Goal: Find specific fact: Find specific fact

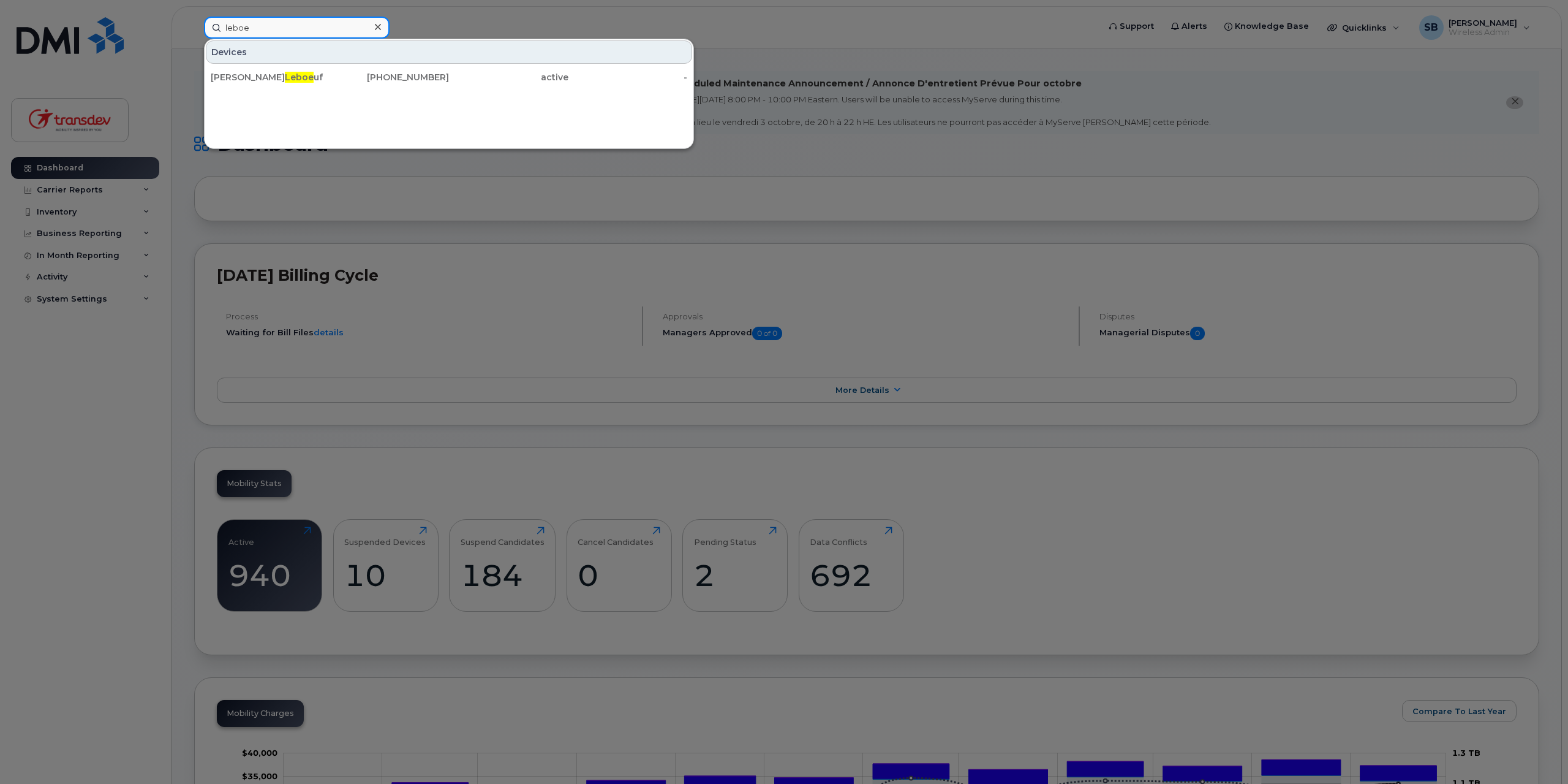
drag, startPoint x: 263, startPoint y: 28, endPoint x: 200, endPoint y: 31, distance: 63.1
click at [204, 32] on input "leboe" at bounding box center [296, 28] width 185 height 22
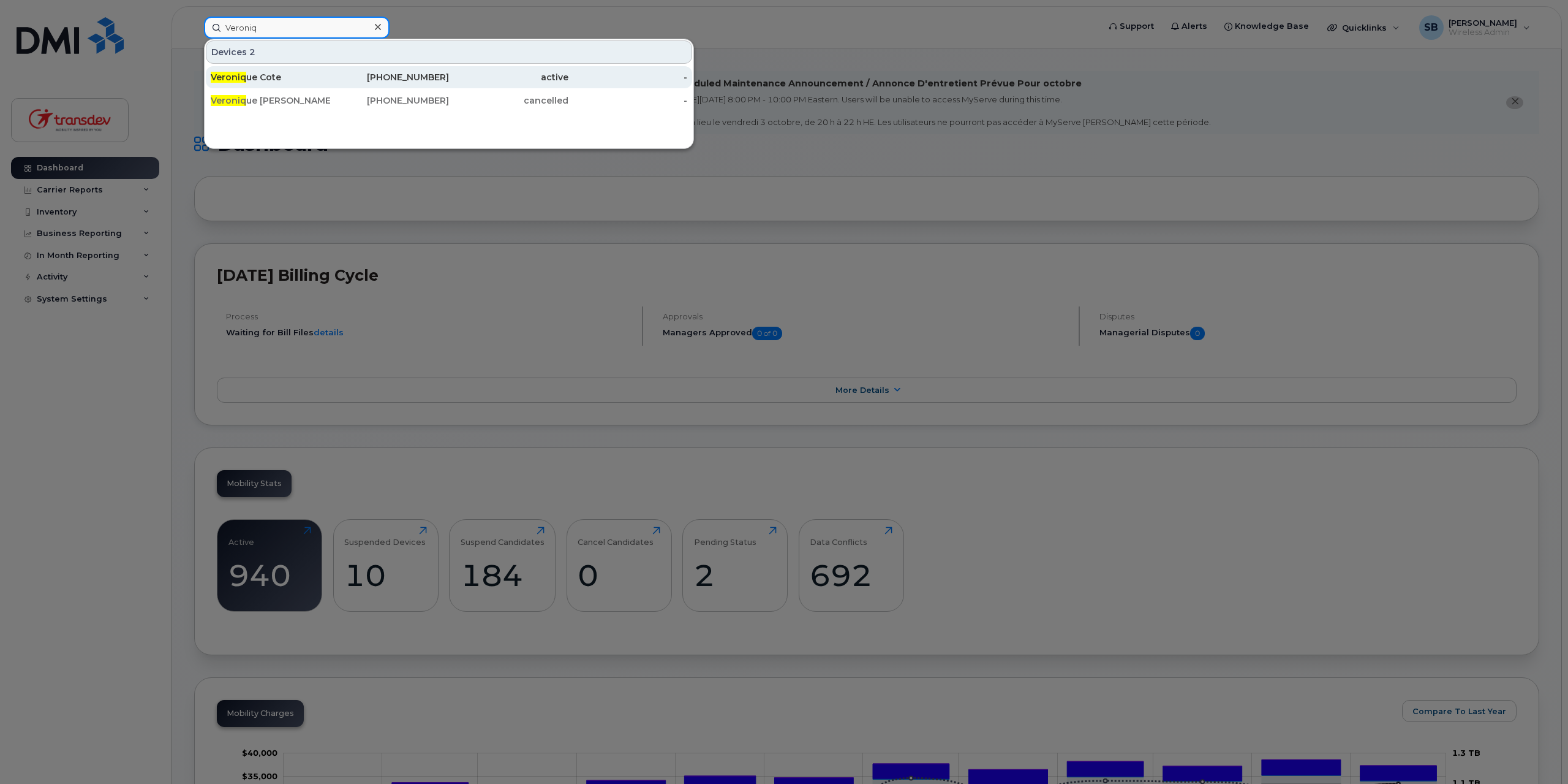
type input "Veroniq"
click at [415, 76] on div "[PHONE_NUMBER]" at bounding box center [390, 77] width 120 height 12
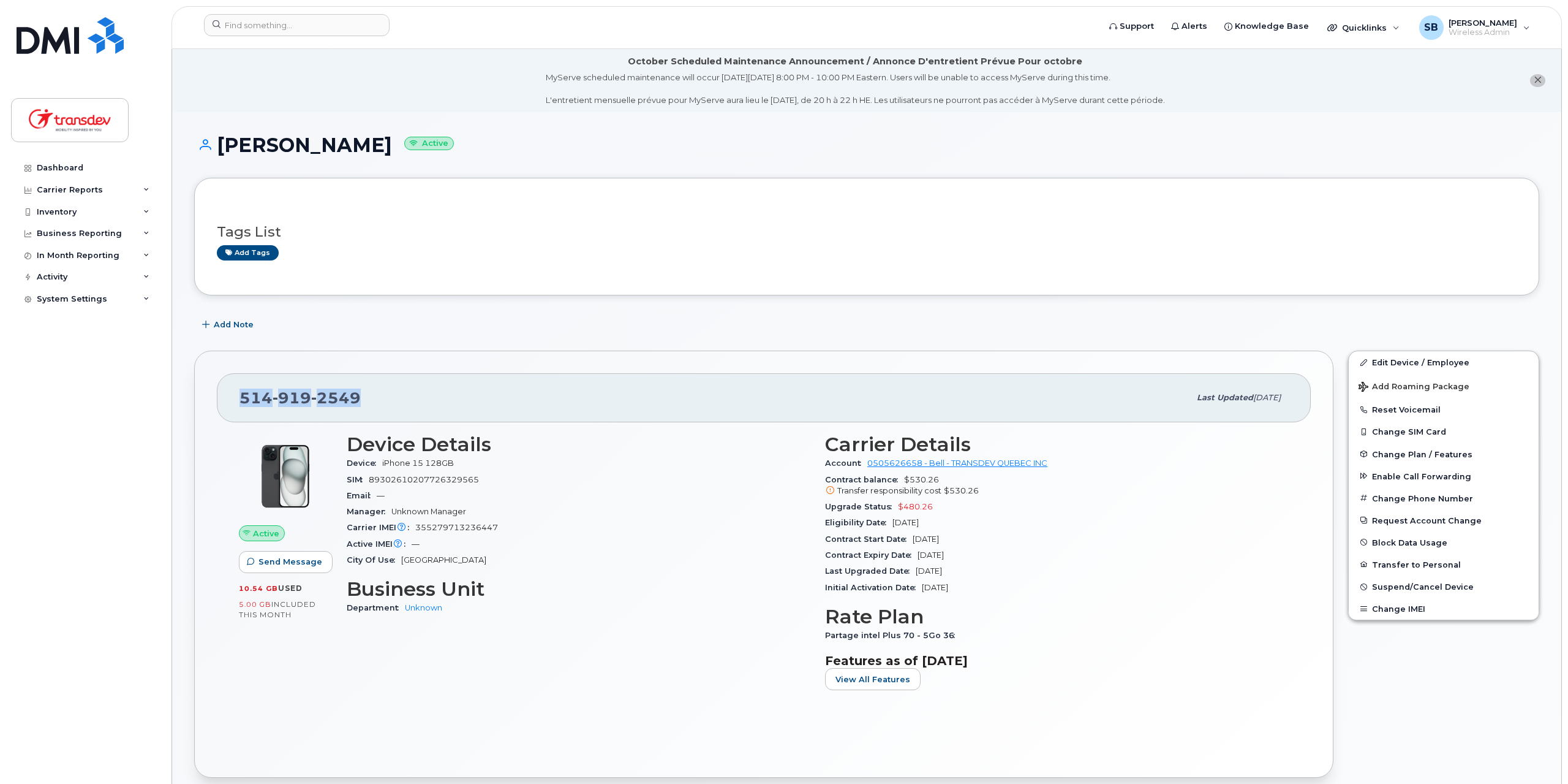
drag, startPoint x: 393, startPoint y: 402, endPoint x: 236, endPoint y: 399, distance: 157.0
click at [236, 399] on div "514 919 2549 Last updated Sep 12, 2025" at bounding box center [764, 398] width 1094 height 49
copy span "514 919 2549"
click at [319, 143] on h1 "Veronique Cote Active" at bounding box center [867, 144] width 1345 height 21
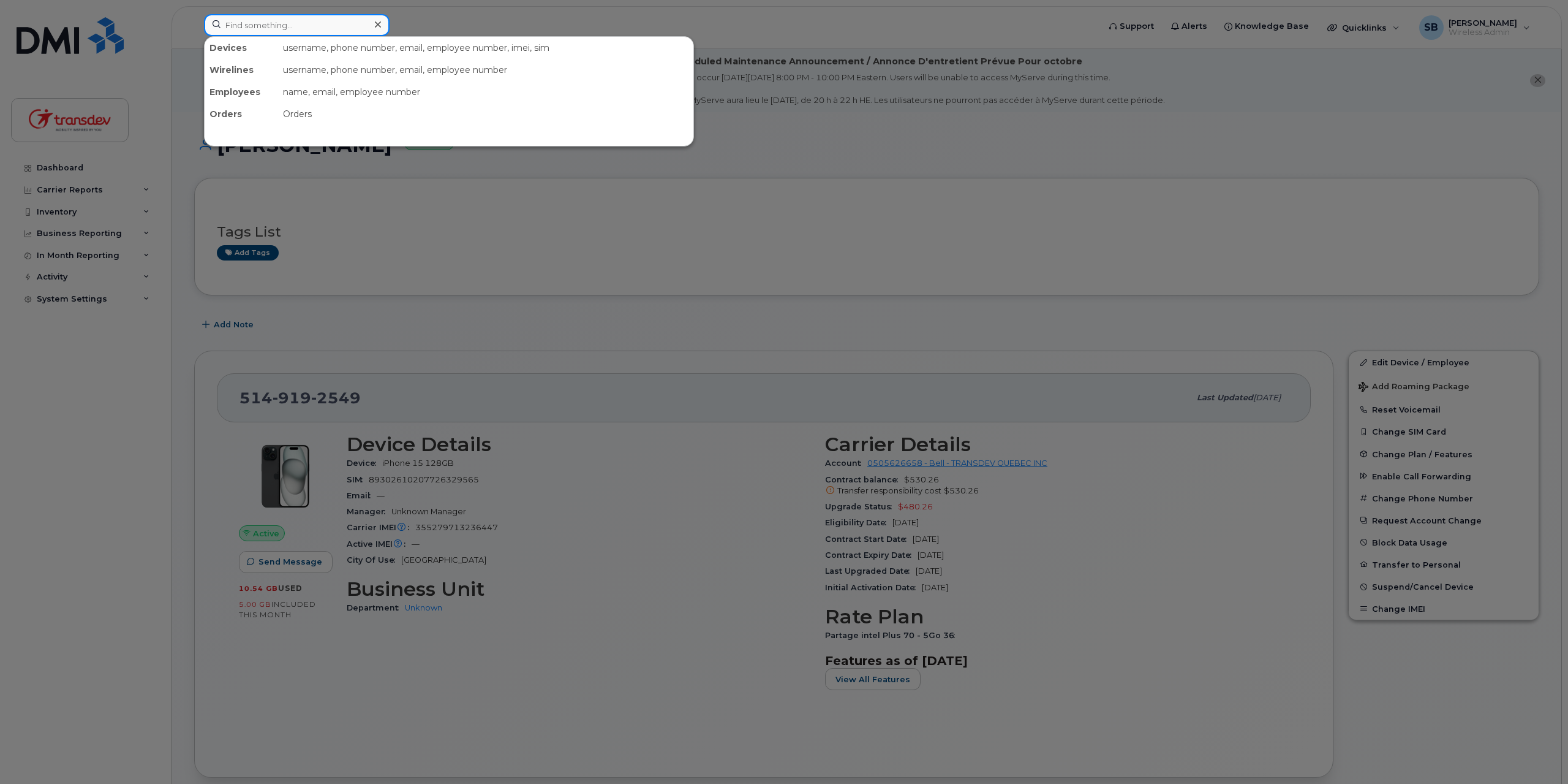
click at [280, 21] on input at bounding box center [296, 25] width 185 height 22
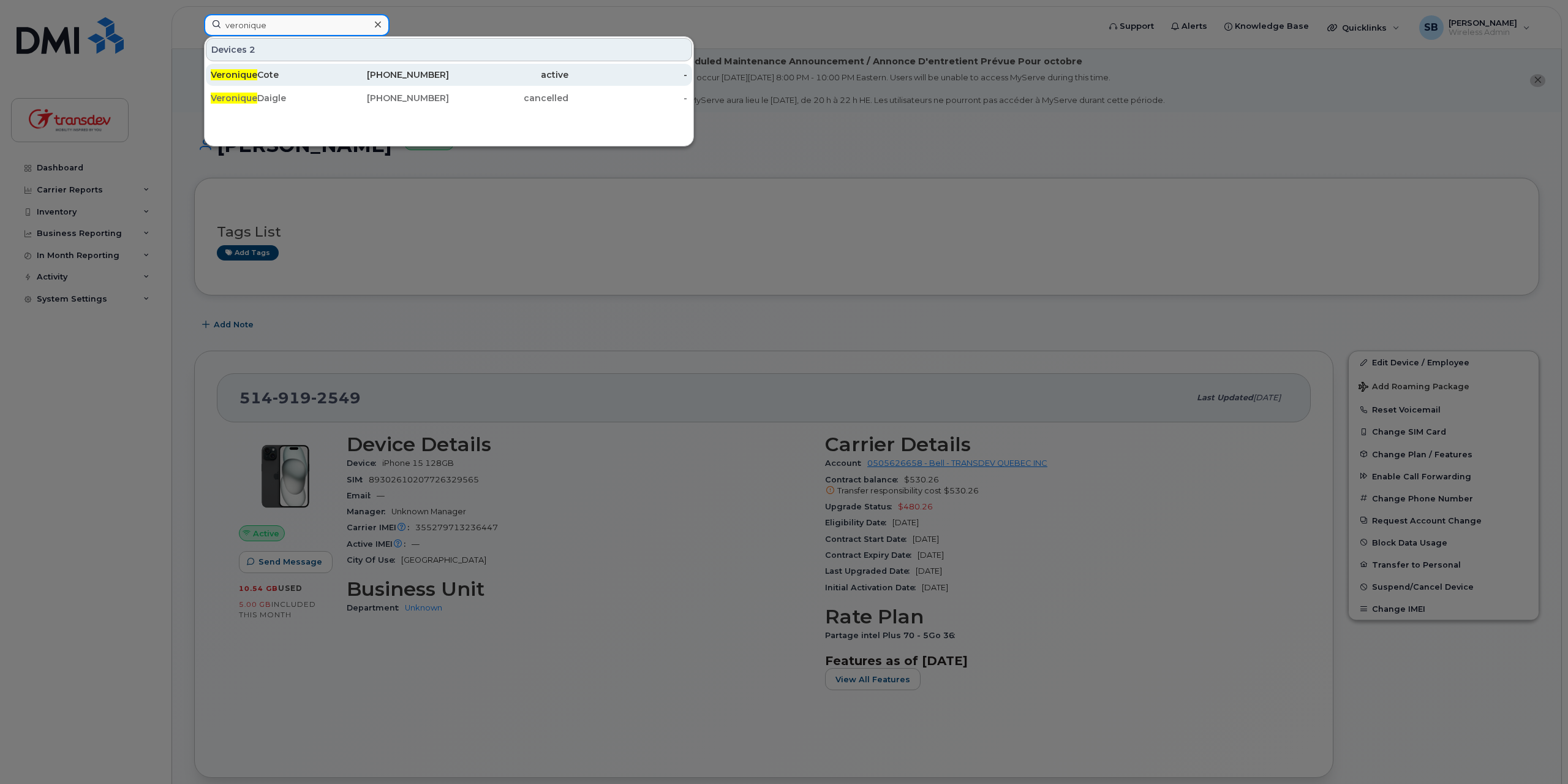
type input "veronique"
click at [330, 67] on div "514-919-2549" at bounding box center [390, 75] width 120 height 22
